Goal: Transaction & Acquisition: Purchase product/service

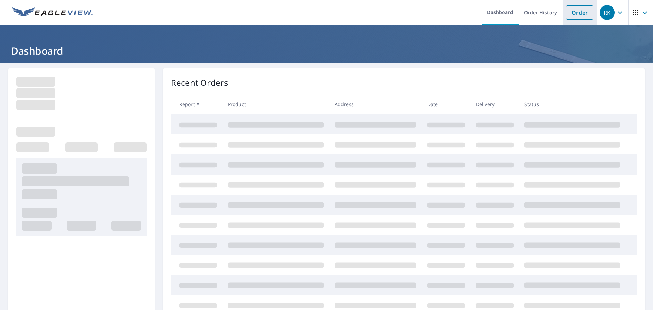
drag, startPoint x: 571, startPoint y: 15, endPoint x: 557, endPoint y: 17, distance: 14.1
click at [572, 15] on link "Order" at bounding box center [580, 12] width 28 height 14
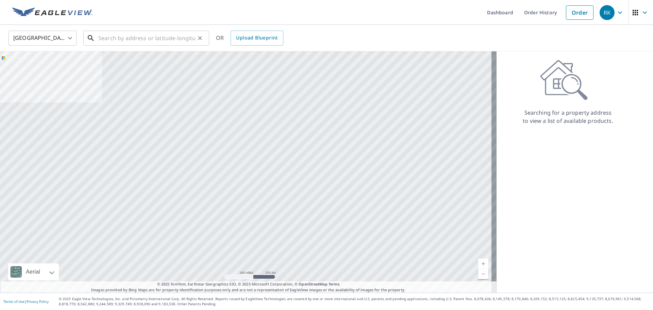
click at [157, 38] on input "text" at bounding box center [146, 38] width 97 height 19
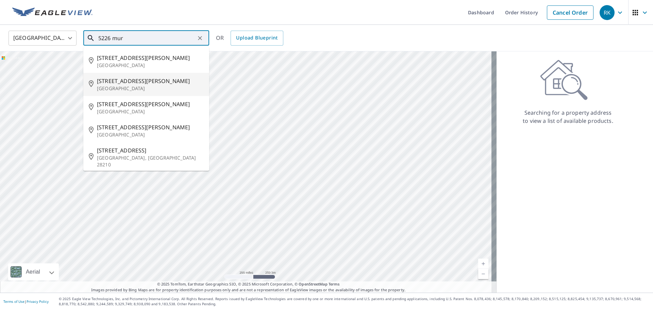
drag, startPoint x: 134, startPoint y: 85, endPoint x: 152, endPoint y: 85, distance: 17.7
click at [135, 85] on p "[GEOGRAPHIC_DATA]" at bounding box center [150, 88] width 107 height 7
type input "[STREET_ADDRESS][PERSON_NAME]"
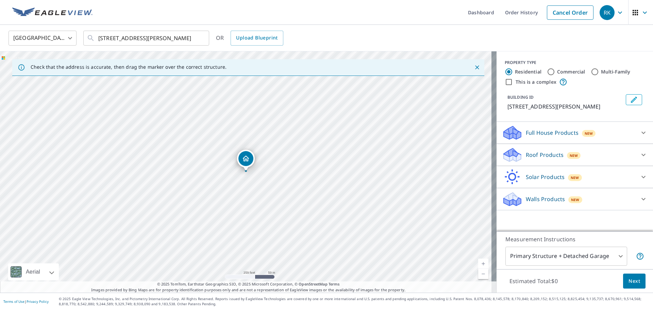
click at [534, 155] on p "Roof Products" at bounding box center [545, 155] width 38 height 8
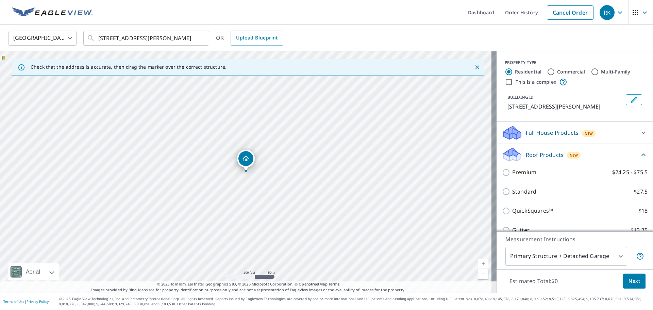
scroll to position [34, 0]
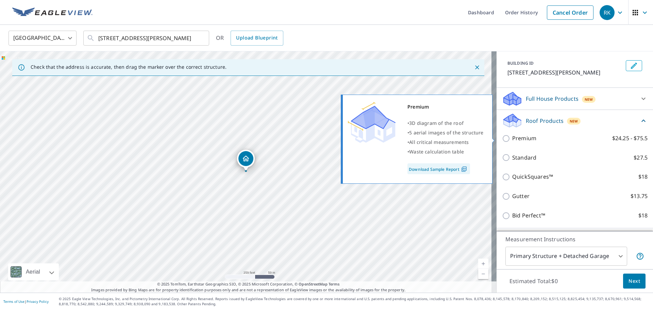
click at [520, 139] on p "Premium" at bounding box center [524, 138] width 24 height 9
click at [512, 139] on input "Premium $24.25 - $75.5" at bounding box center [507, 138] width 10 height 8
checkbox input "true"
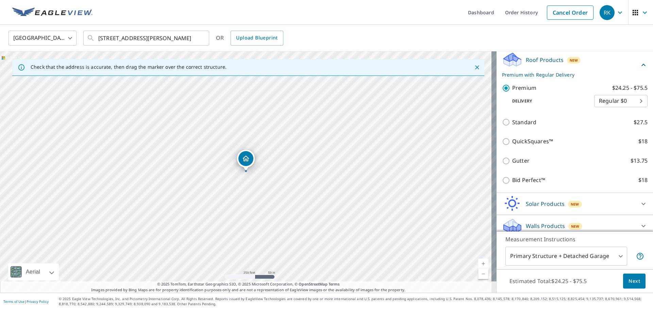
scroll to position [101, 0]
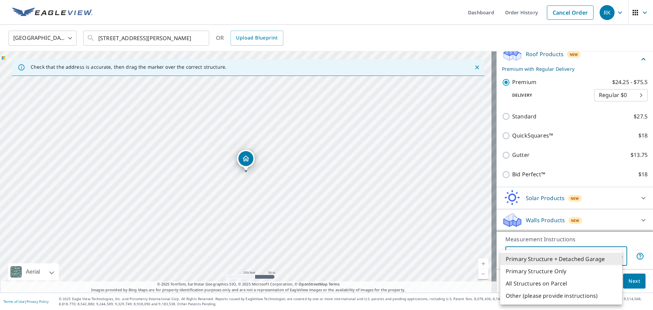
click at [560, 256] on body "RK RK Dashboard Order History Cancel Order RK United States US ​ [STREET_ADDRES…" at bounding box center [326, 155] width 653 height 310
click at [557, 272] on li "Primary Structure Only" at bounding box center [561, 271] width 122 height 12
type input "2"
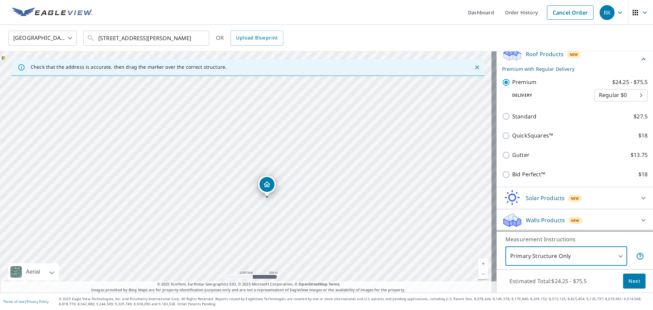
click at [630, 283] on span "Next" at bounding box center [634, 281] width 12 height 9
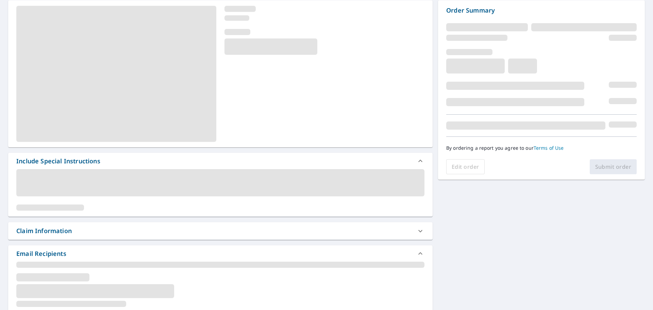
scroll to position [102, 0]
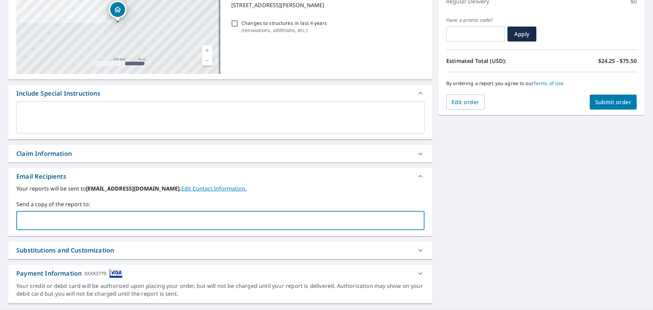
click at [52, 216] on input "text" at bounding box center [215, 220] width 392 height 13
type input "[EMAIL_ADDRESS][DOMAIN_NAME]"
click at [597, 105] on span "Submit order" at bounding box center [613, 101] width 36 height 7
checkbox input "true"
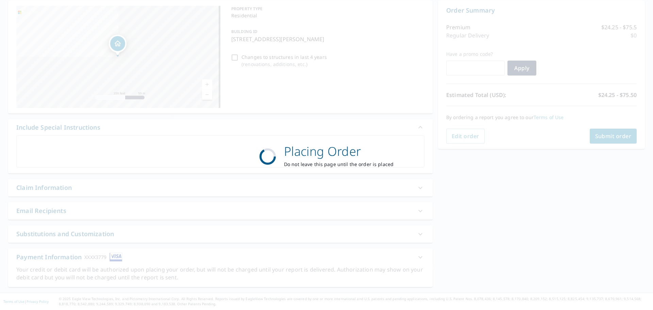
scroll to position [68, 0]
